Goal: Task Accomplishment & Management: Use online tool/utility

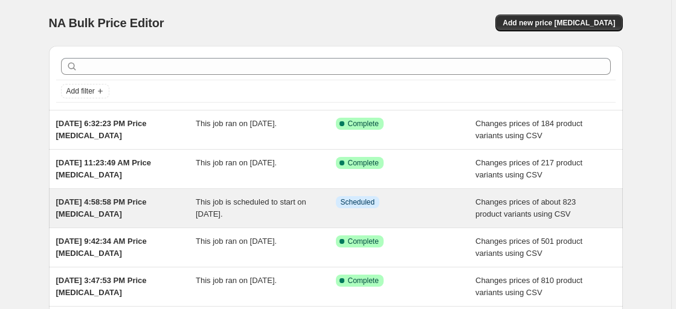
click at [264, 210] on span "This job is scheduled to start on [DATE]." at bounding box center [251, 207] width 110 height 21
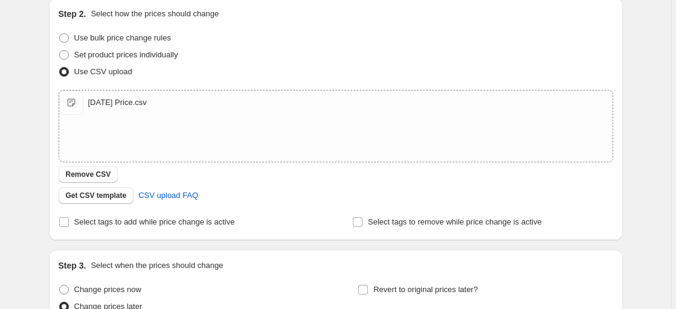
scroll to position [302, 0]
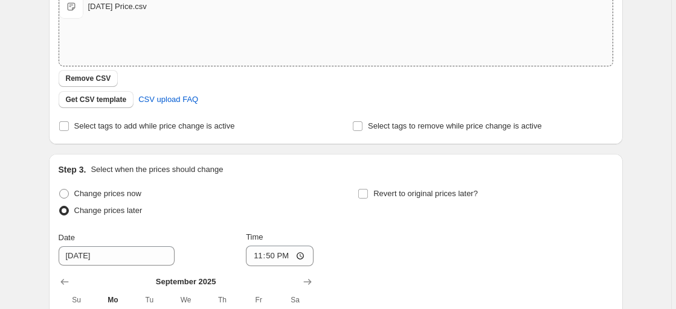
click at [149, 12] on div "[DATE] Price.csv [DATE] Price.csv" at bounding box center [335, 7] width 553 height 24
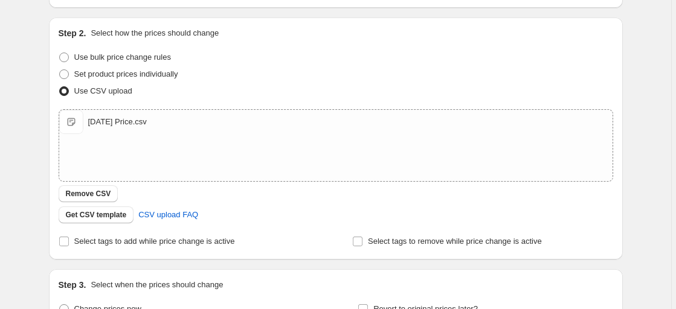
scroll to position [184, 0]
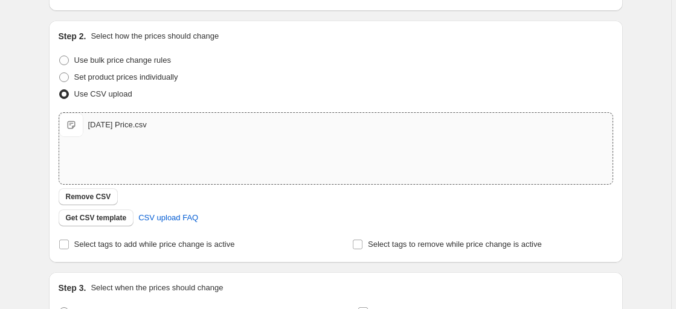
click at [72, 122] on span "[DATE] Price.csv" at bounding box center [71, 125] width 24 height 24
click at [104, 214] on span "Get CSV template" at bounding box center [96, 218] width 61 height 10
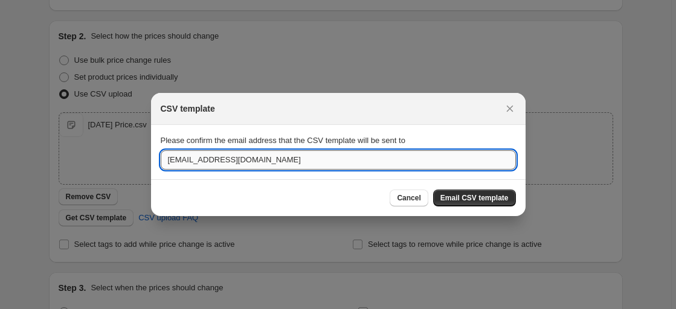
click at [261, 163] on input "[EMAIL_ADDRESS][DOMAIN_NAME]" at bounding box center [338, 159] width 355 height 19
type input "[EMAIL_ADDRESS][DOMAIN_NAME]"
click at [495, 196] on span "Email CSV template" at bounding box center [474, 198] width 68 height 10
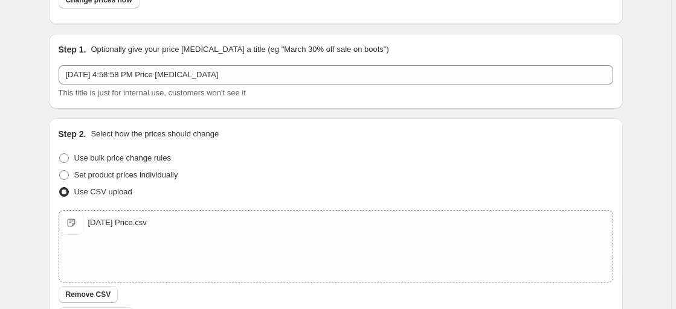
scroll to position [0, 0]
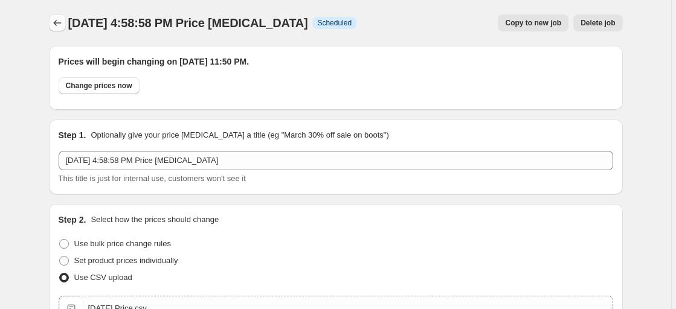
click at [54, 22] on icon "Price change jobs" at bounding box center [57, 23] width 12 height 12
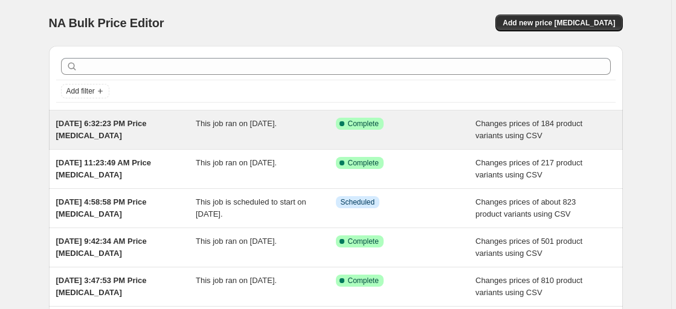
click at [407, 129] on div "Success Complete Complete" at bounding box center [397, 124] width 122 height 12
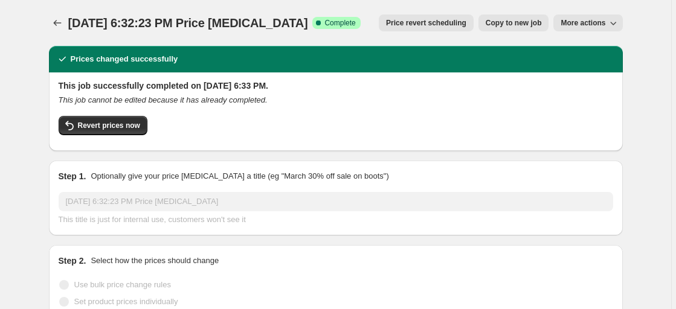
click at [621, 22] on button "More actions" at bounding box center [587, 22] width 69 height 17
click at [59, 25] on icon "Price change jobs" at bounding box center [57, 23] width 12 height 12
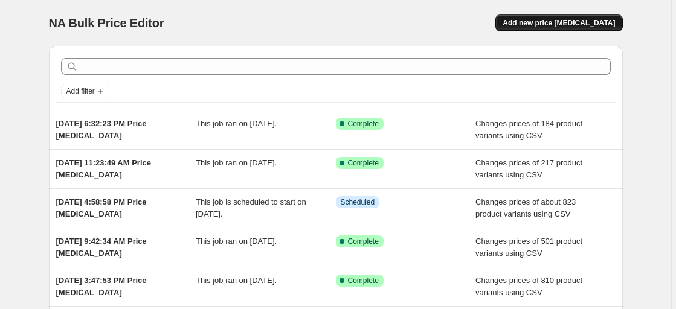
click at [566, 23] on span "Add new price [MEDICAL_DATA]" at bounding box center [558, 23] width 112 height 10
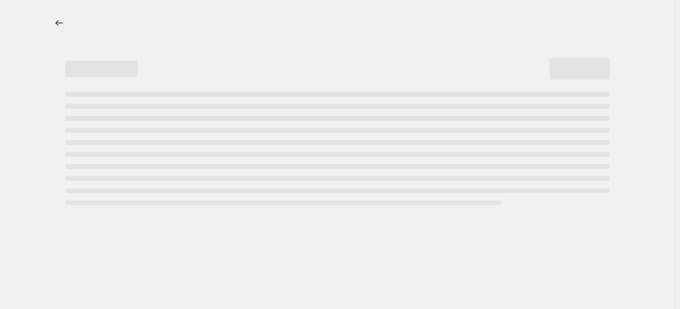
select select "percentage"
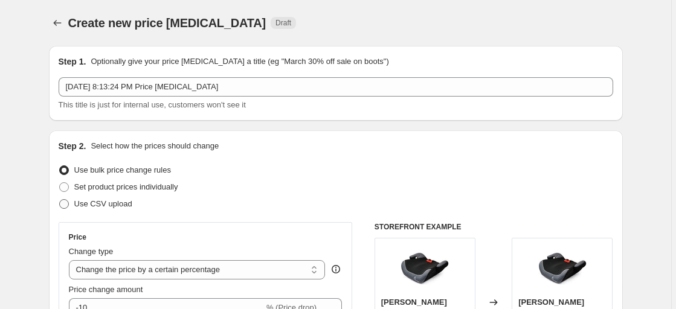
click at [89, 202] on span "Use CSV upload" at bounding box center [103, 203] width 58 height 9
click at [60, 200] on input "Use CSV upload" at bounding box center [59, 199] width 1 height 1
radio input "true"
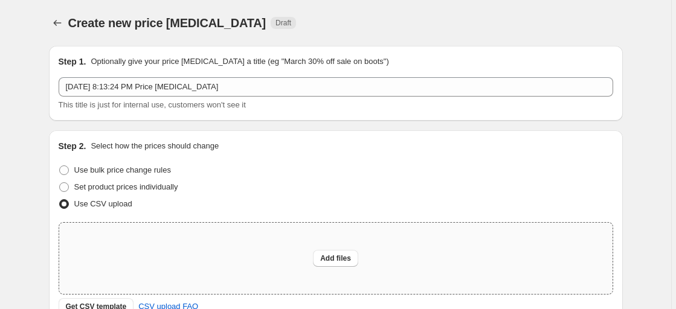
click at [240, 255] on div "Add files" at bounding box center [335, 258] width 553 height 71
type input "C:\fakepath\csv_template_user_17651.csv"
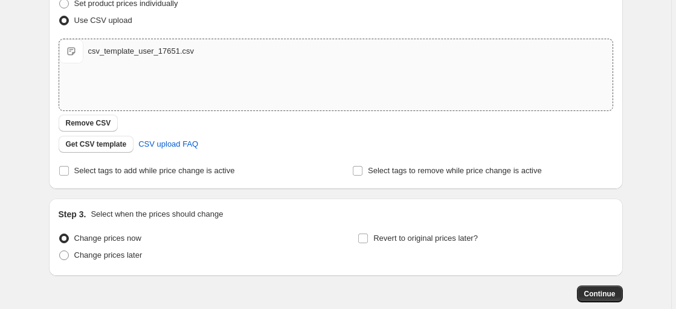
scroll to position [185, 0]
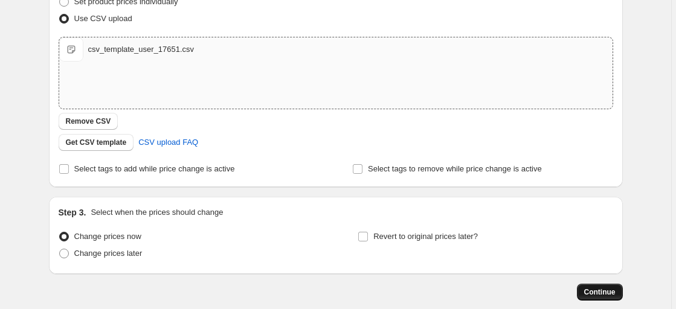
click at [603, 290] on span "Continue" at bounding box center [599, 292] width 31 height 10
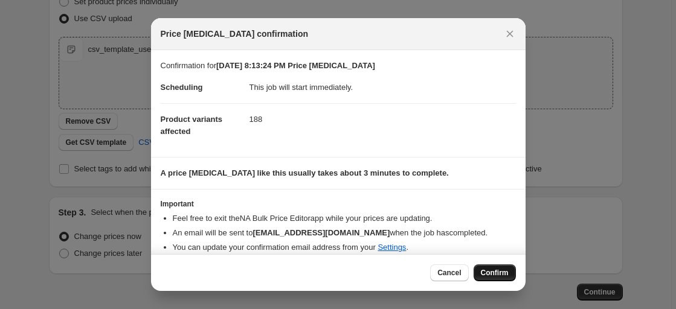
click at [492, 276] on span "Confirm" at bounding box center [495, 273] width 28 height 10
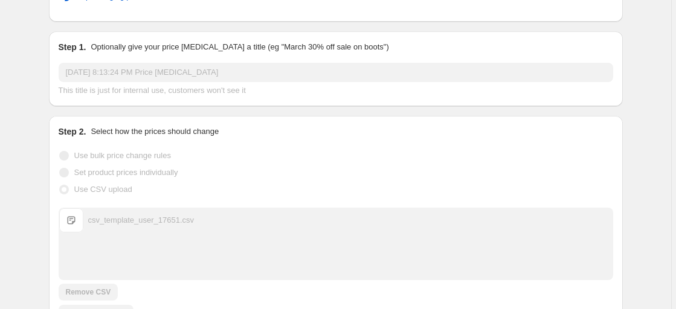
scroll to position [98, 0]
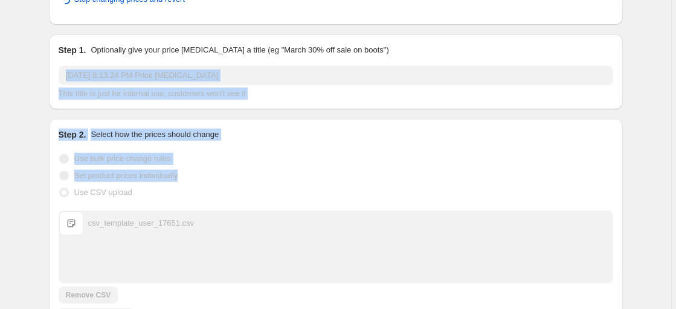
drag, startPoint x: 669, startPoint y: 176, endPoint x: 654, endPoint y: 58, distance: 119.2
click at [654, 58] on div "[DATE] 8:13:24 PM Price [MEDICAL_DATA]. This page is ready [DATE] 8:13:24 PM Pr…" at bounding box center [335, 212] width 671 height 620
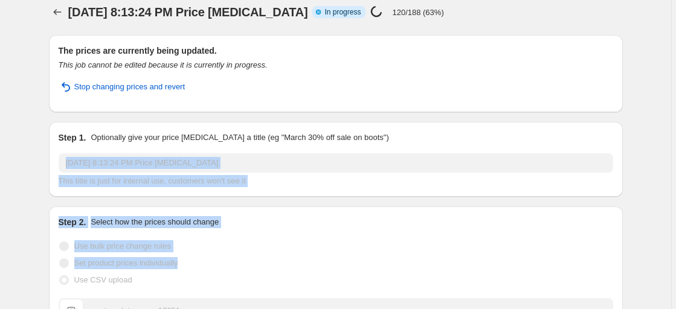
scroll to position [0, 0]
